Goal: Information Seeking & Learning: Learn about a topic

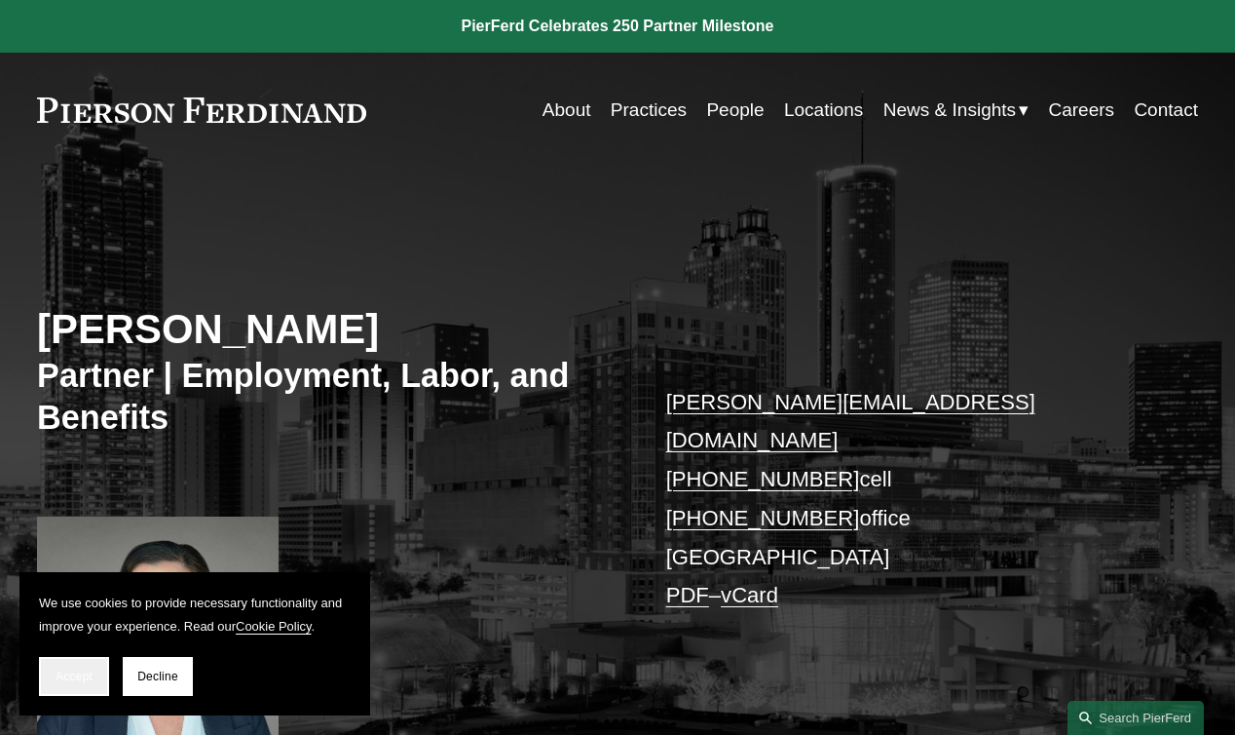
click at [56, 682] on span "Accept" at bounding box center [74, 676] width 37 height 14
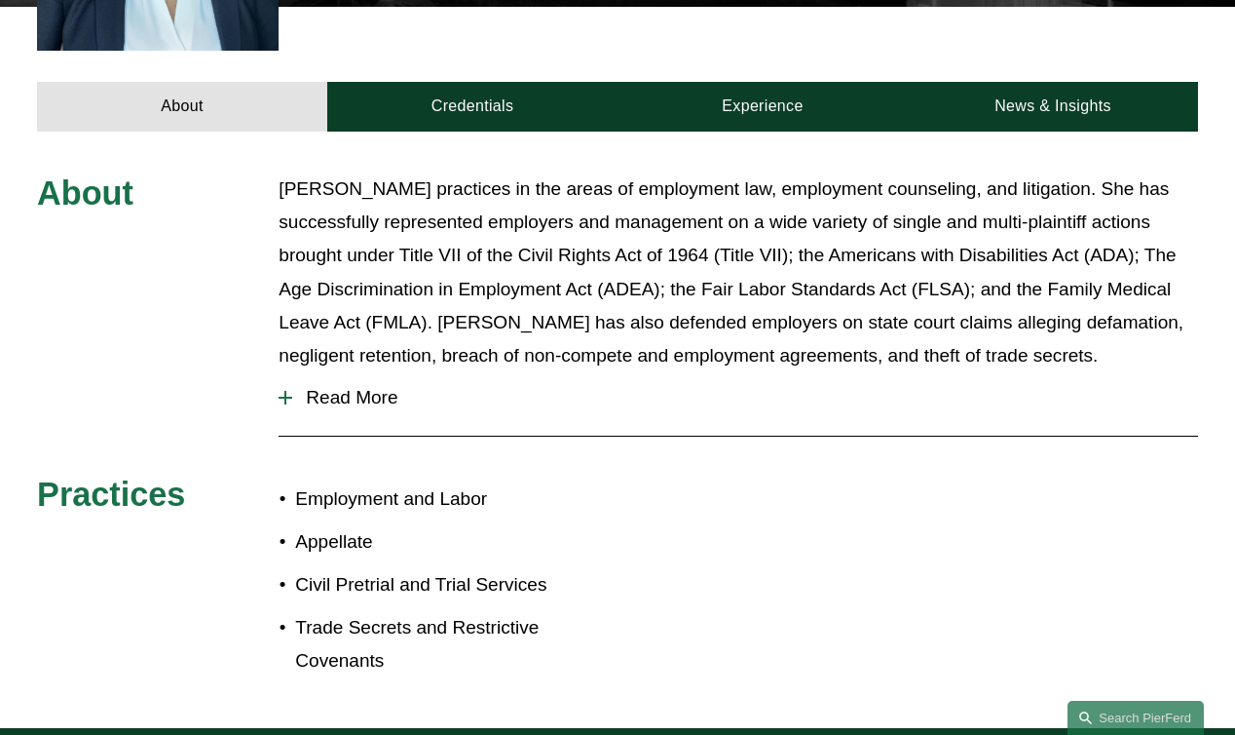
scroll to position [761, 0]
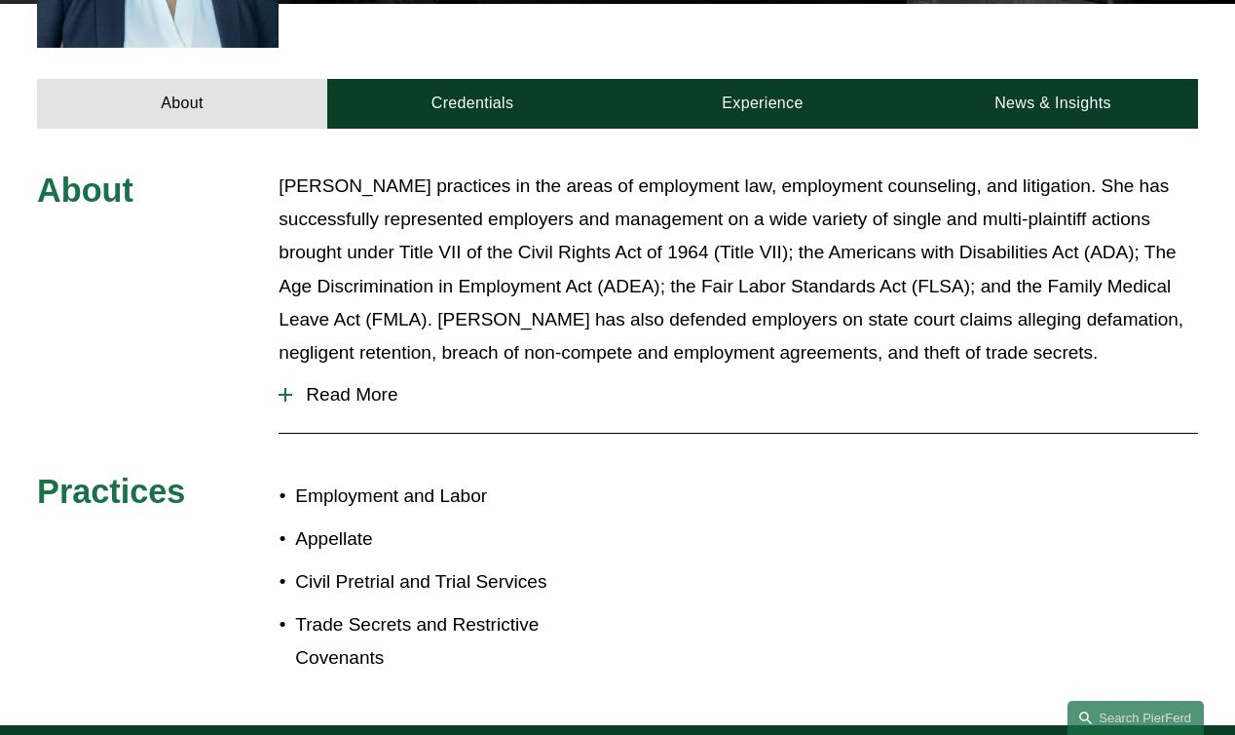
click at [290, 394] on div at bounding box center [286, 395] width 14 height 2
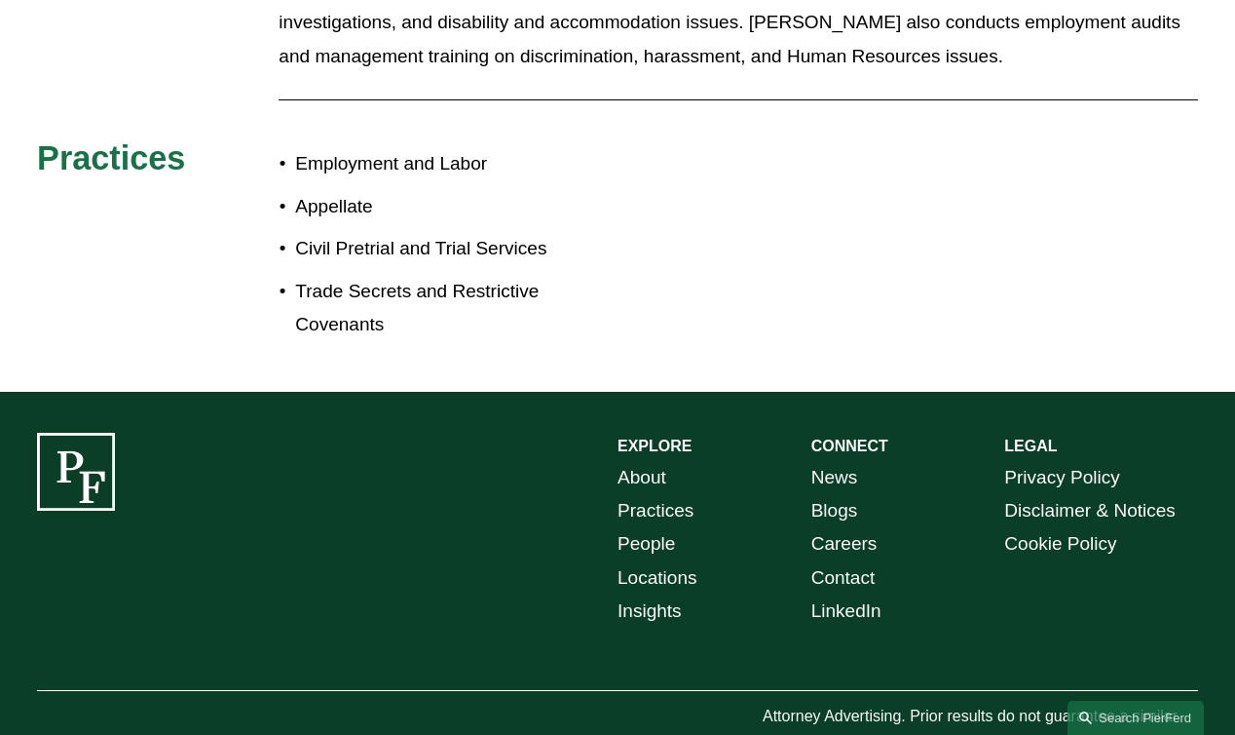
scroll to position [1451, 0]
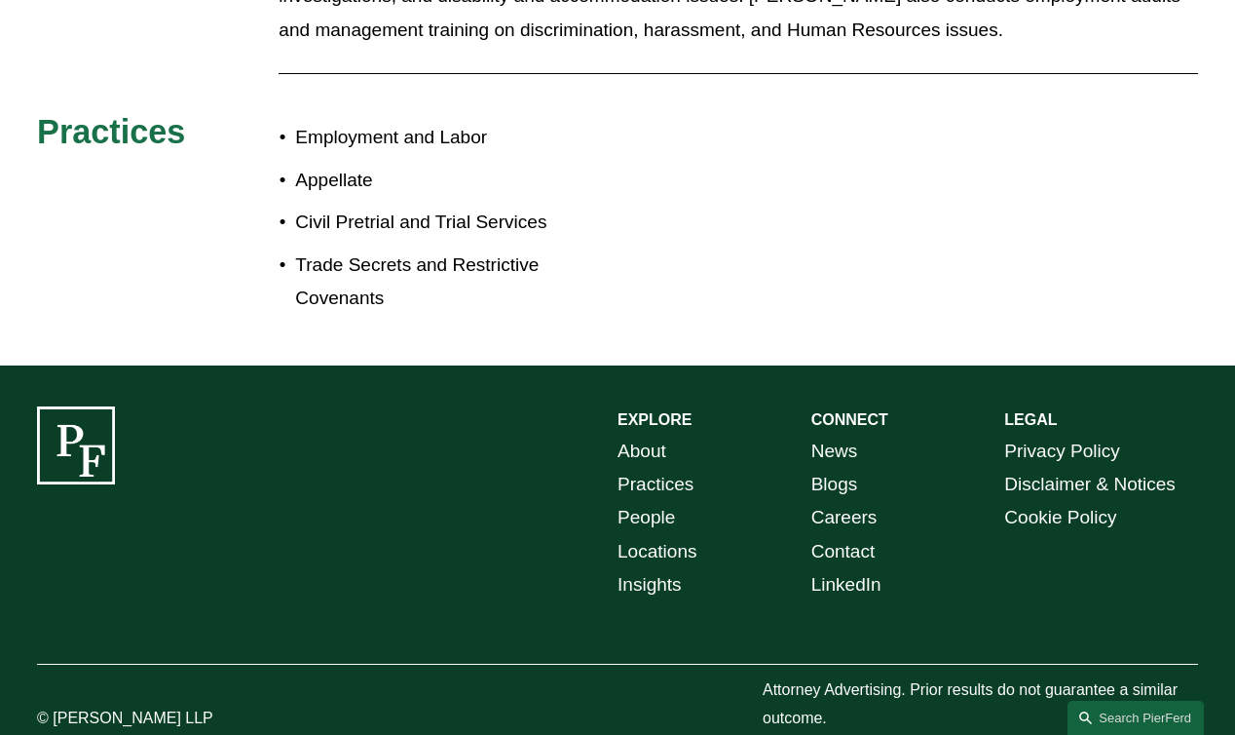
click at [656, 435] on link "About" at bounding box center [642, 451] width 49 height 33
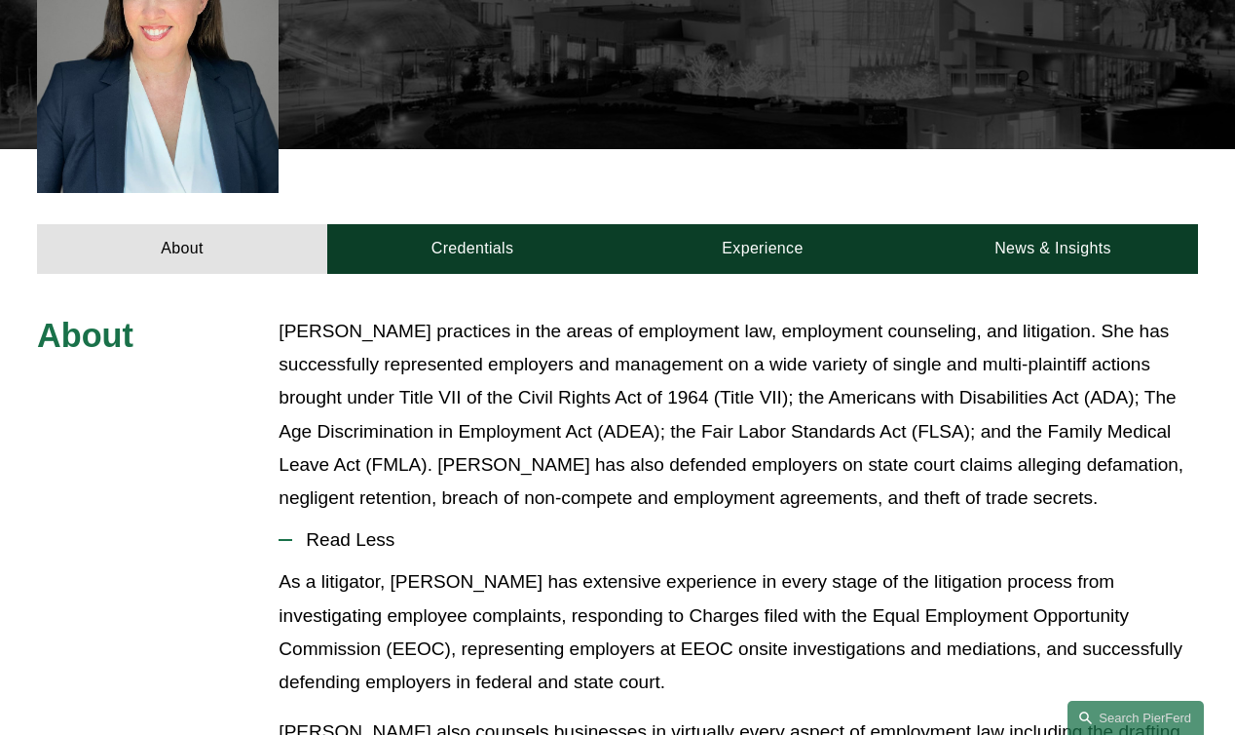
scroll to position [0, 0]
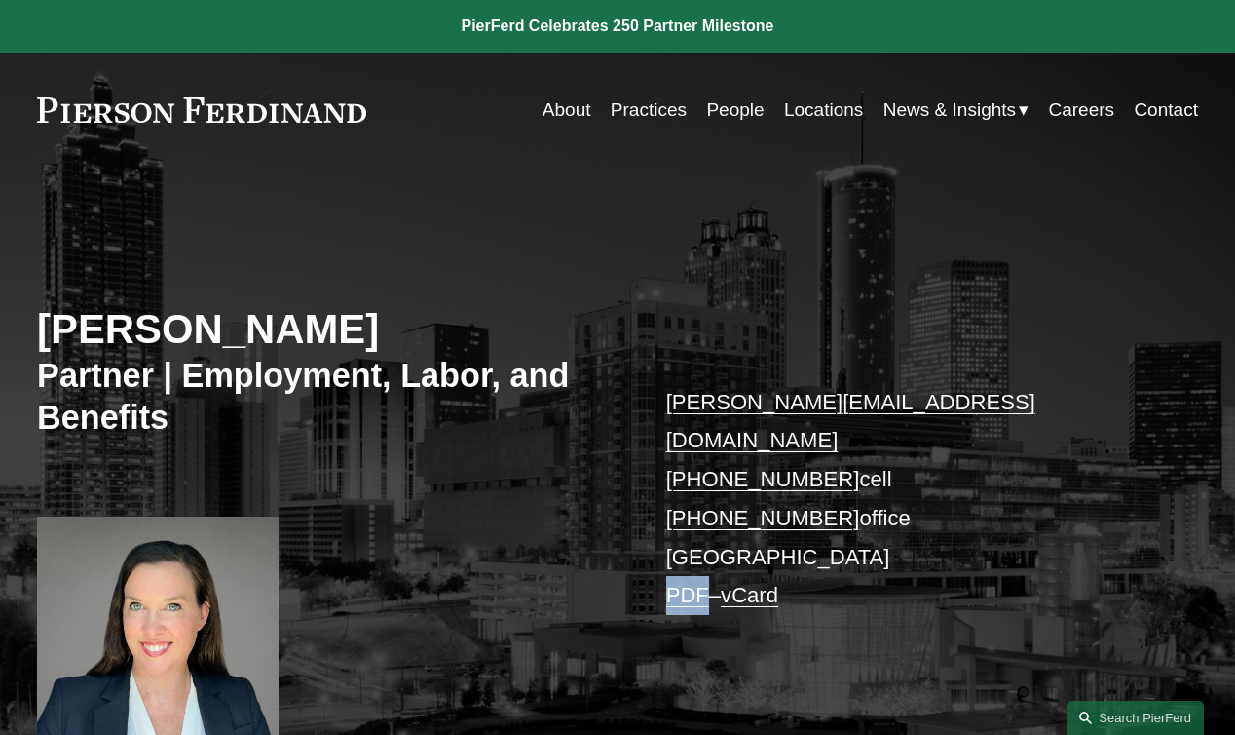
click at [747, 583] on link "vCard" at bounding box center [749, 595] width 57 height 24
click at [0, 0] on span "News" at bounding box center [0, 0] width 0 height 0
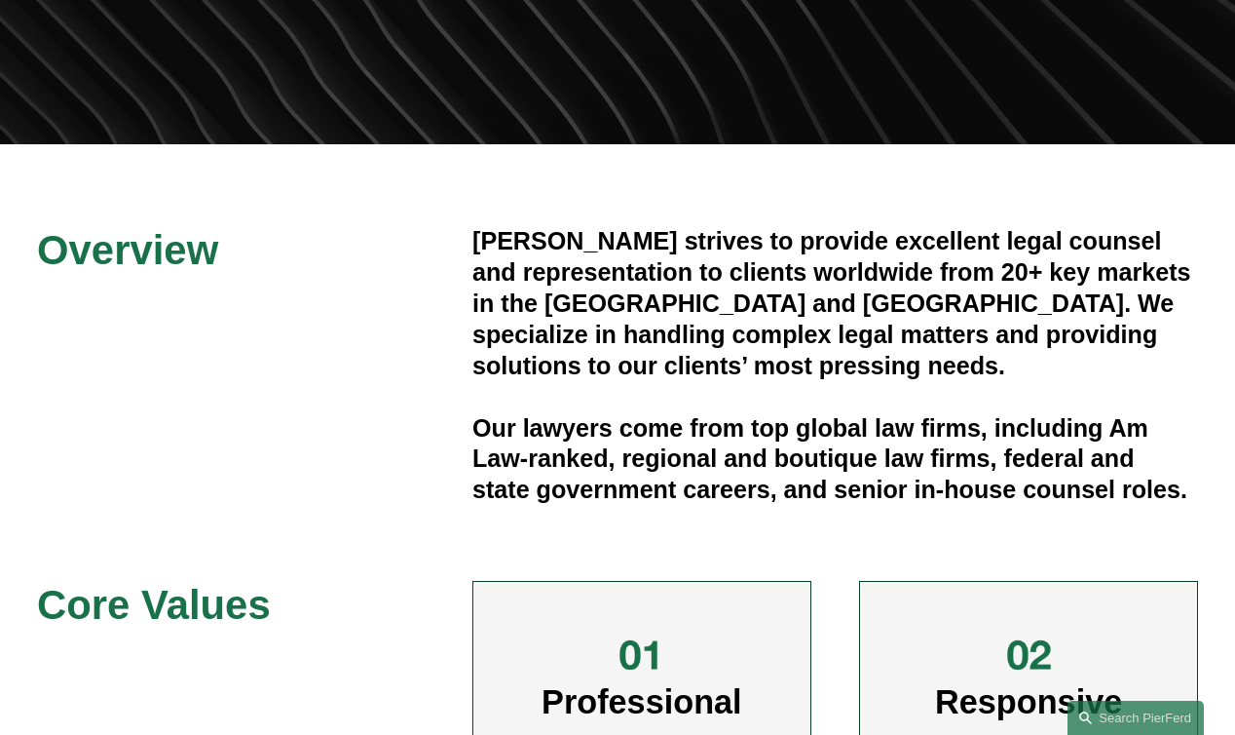
scroll to position [364, 0]
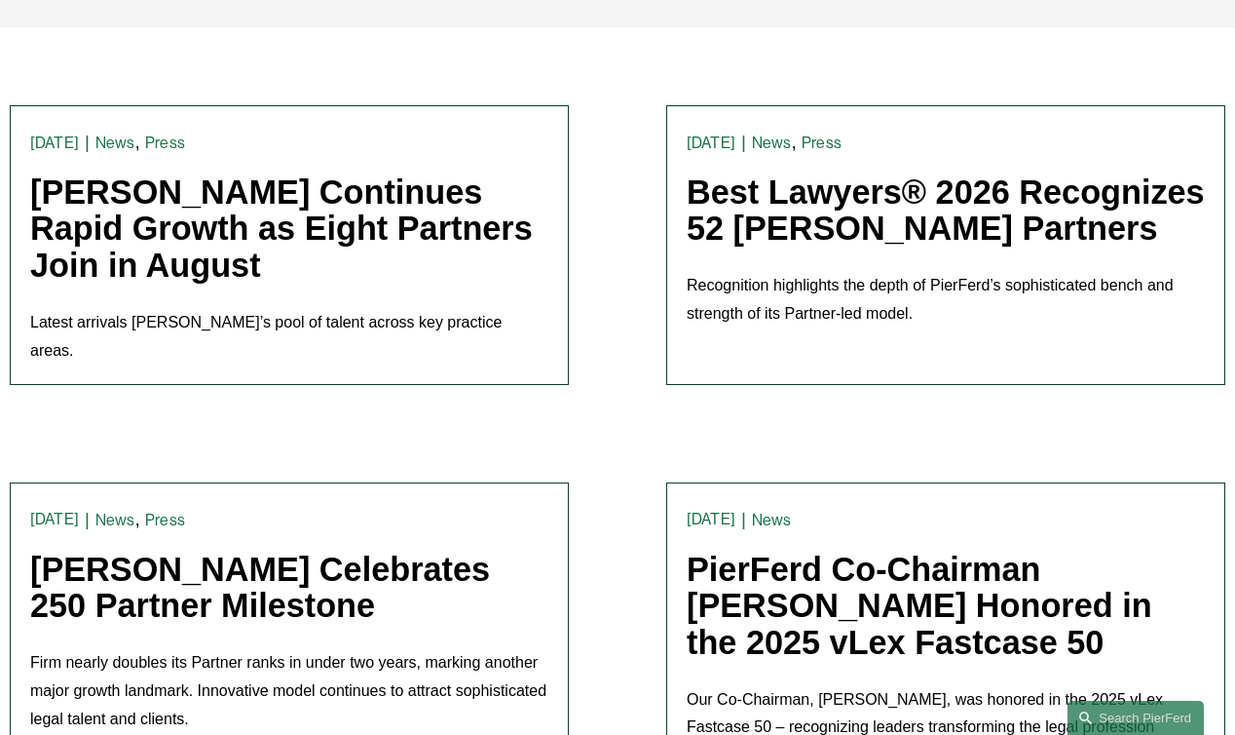
scroll to position [480, 0]
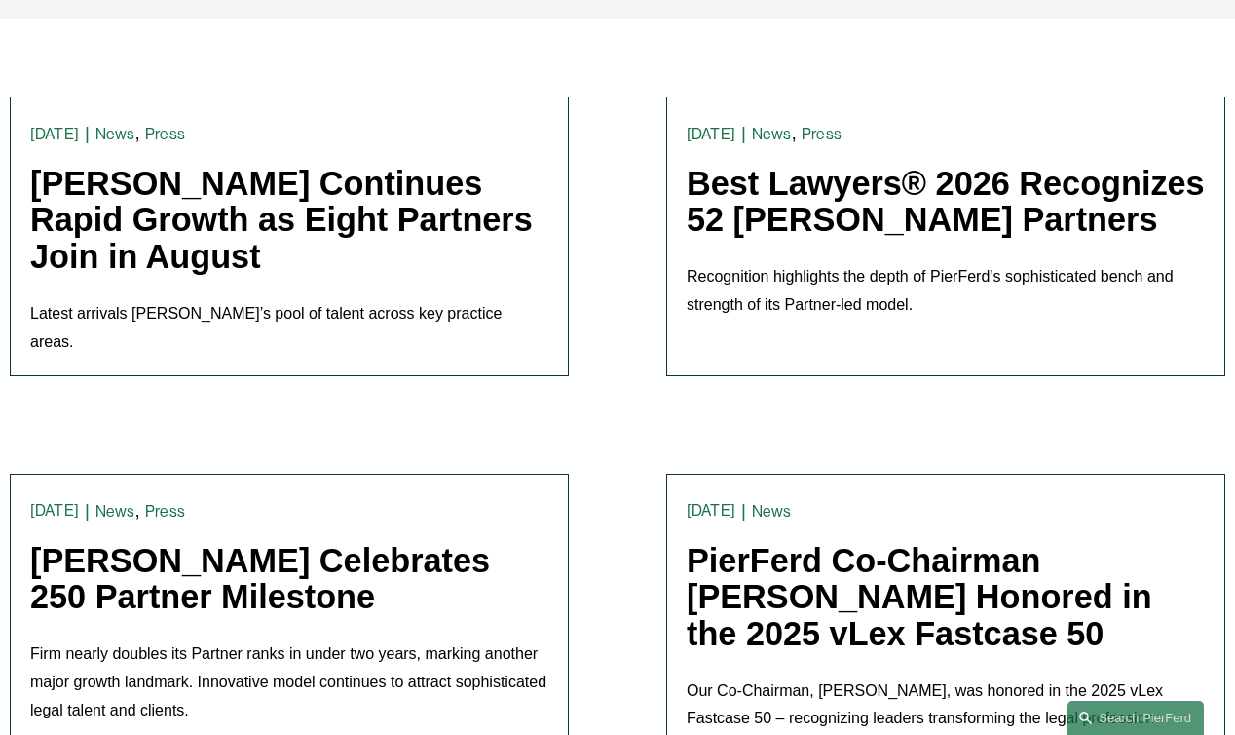
click at [828, 226] on link "Best Lawyers® 2026 Recognizes 52 [PERSON_NAME] Partners" at bounding box center [946, 202] width 518 height 74
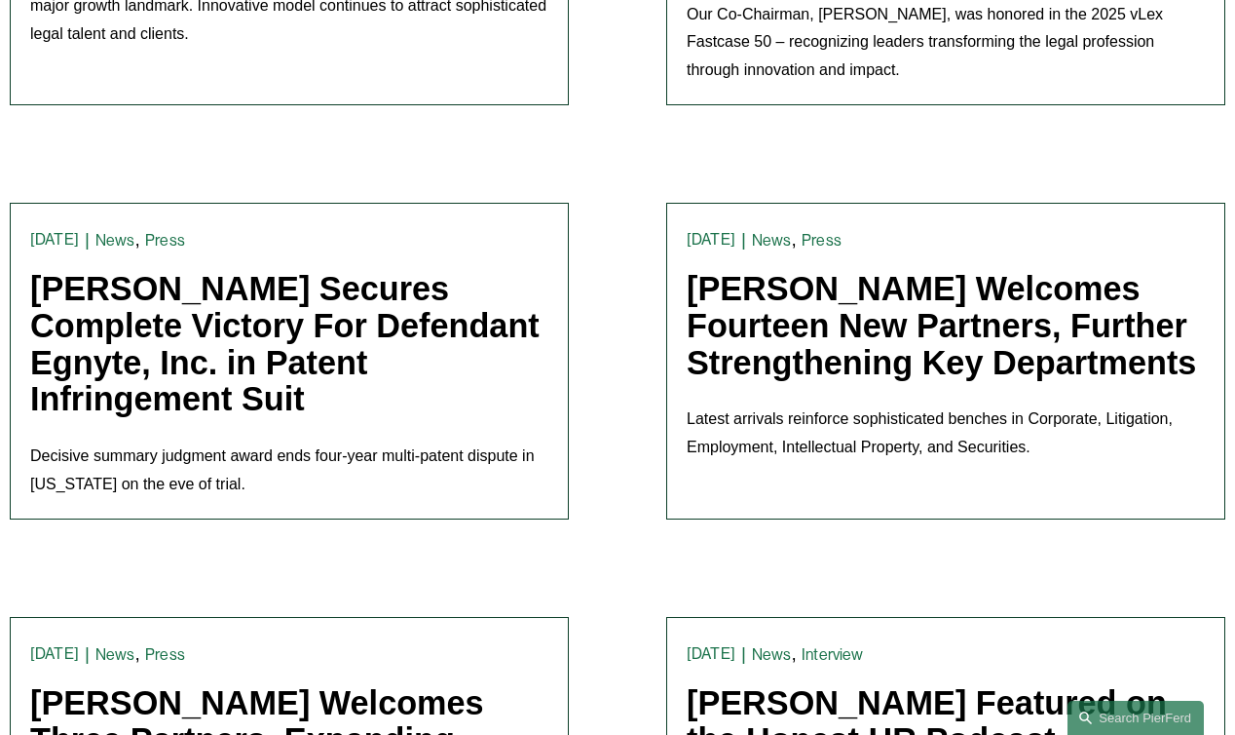
scroll to position [1157, 0]
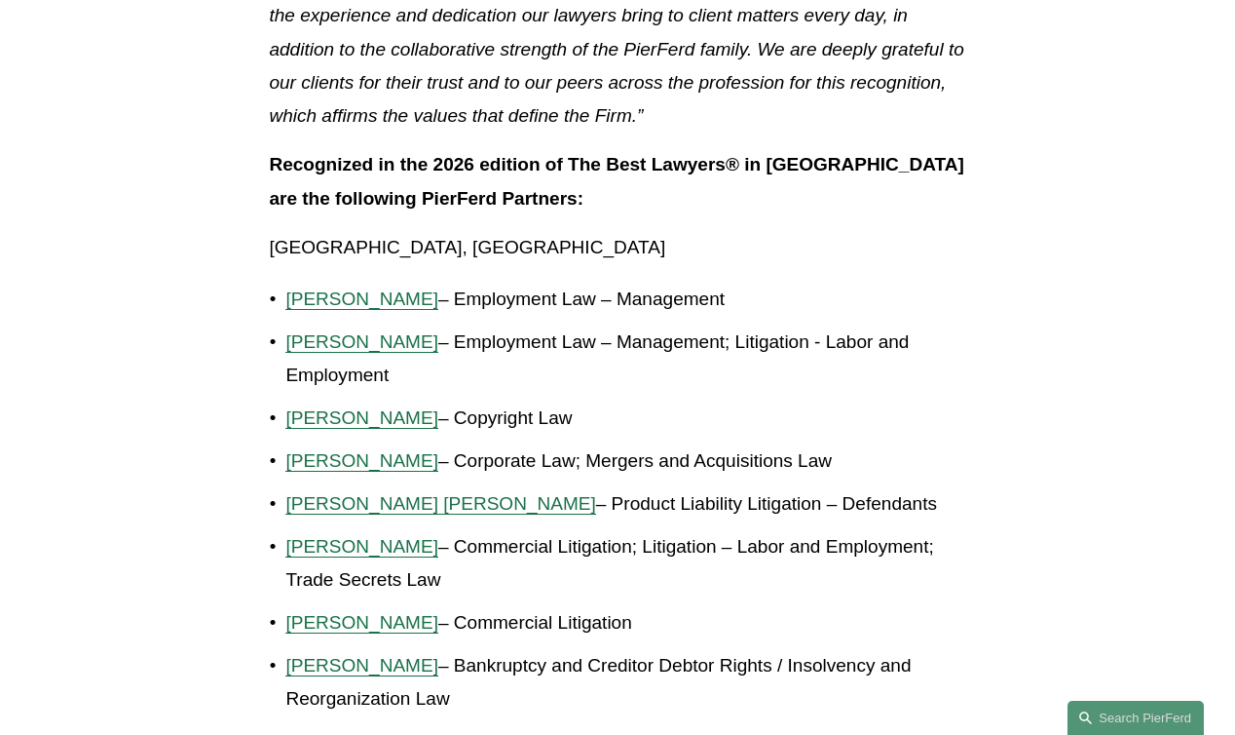
scroll to position [1061, 0]
